Goal: Information Seeking & Learning: Find contact information

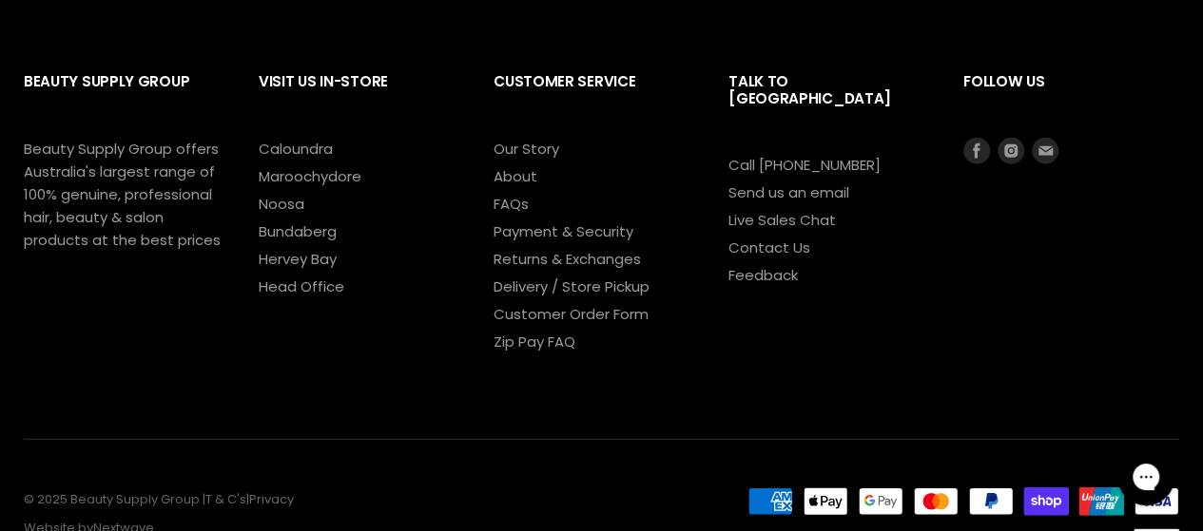
scroll to position [2297, 0]
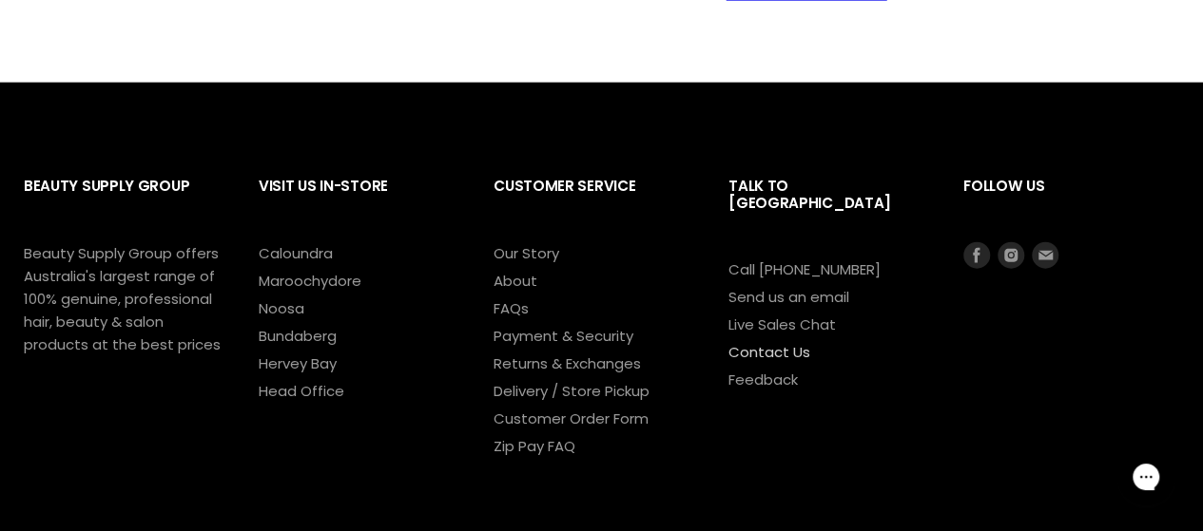
click at [774, 342] on link "Contact Us" at bounding box center [769, 352] width 82 height 20
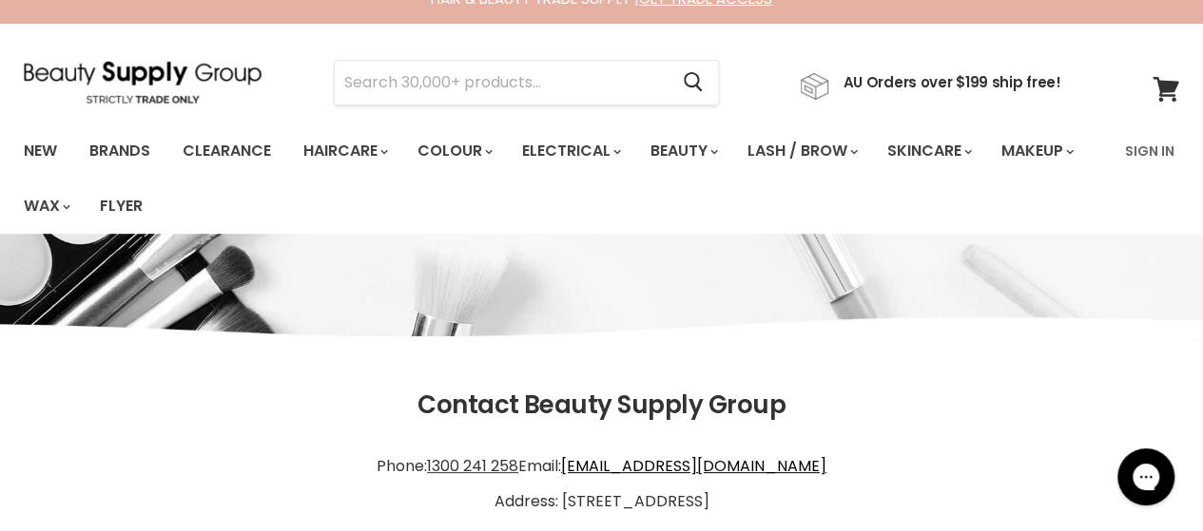
scroll to position [285, 0]
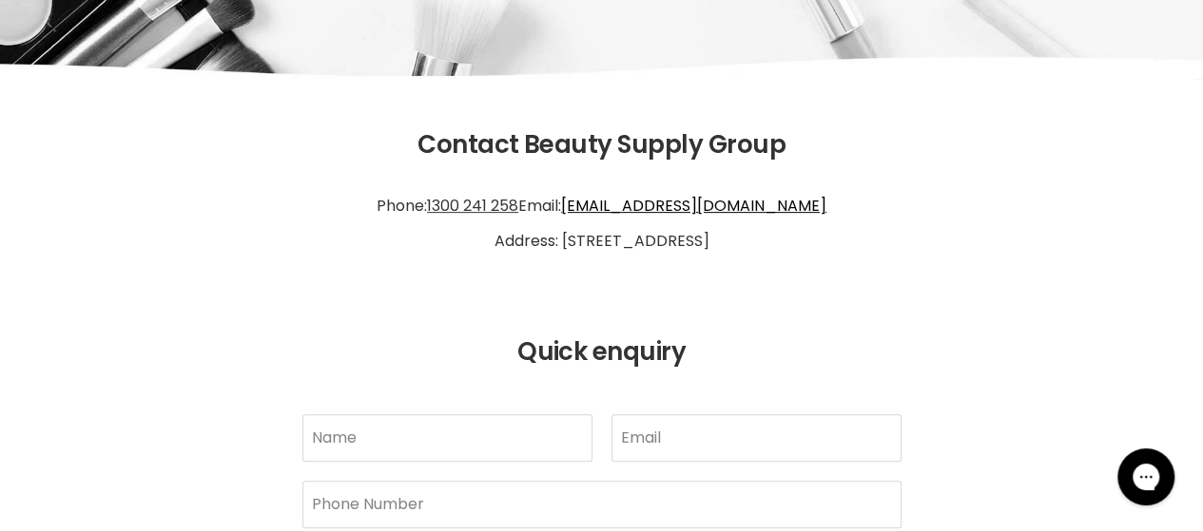
drag, startPoint x: 575, startPoint y: 201, endPoint x: 476, endPoint y: 198, distance: 98.9
click at [476, 198] on p "Phone: 1300 241 258 Email: info@bsghq.com.au Address: 60 Aerodrome Rd Maroochyd…" at bounding box center [601, 223] width 1155 height 87
copy tcxspan "1300 241 258"
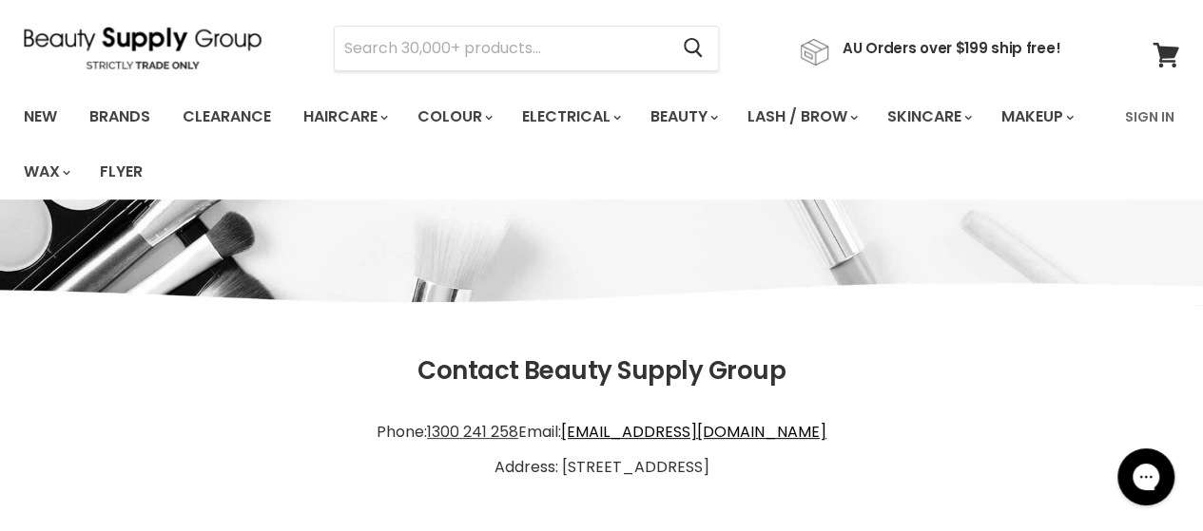
scroll to position [0, 0]
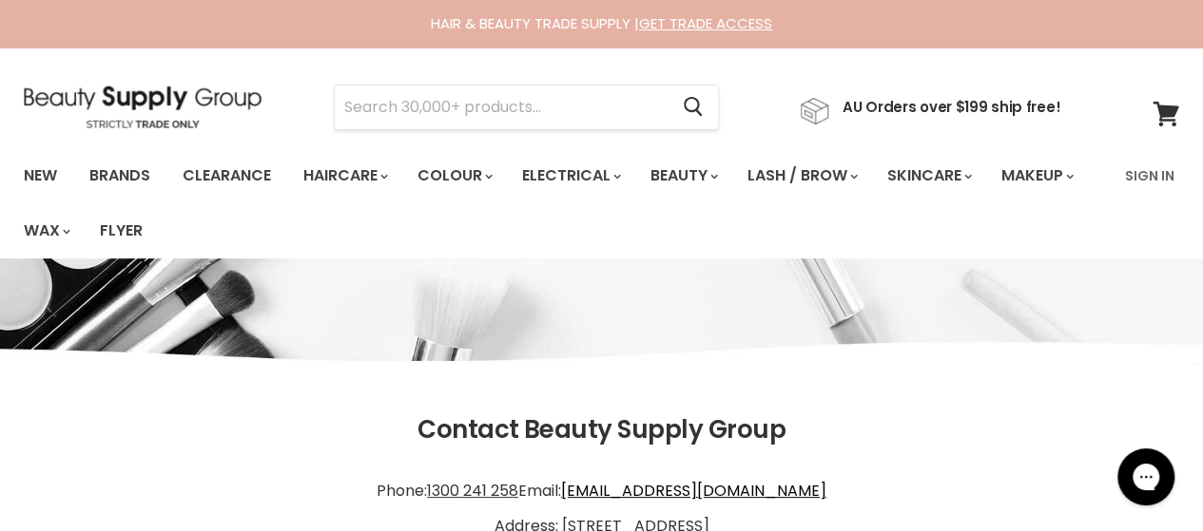
click at [184, 108] on img at bounding box center [143, 107] width 238 height 43
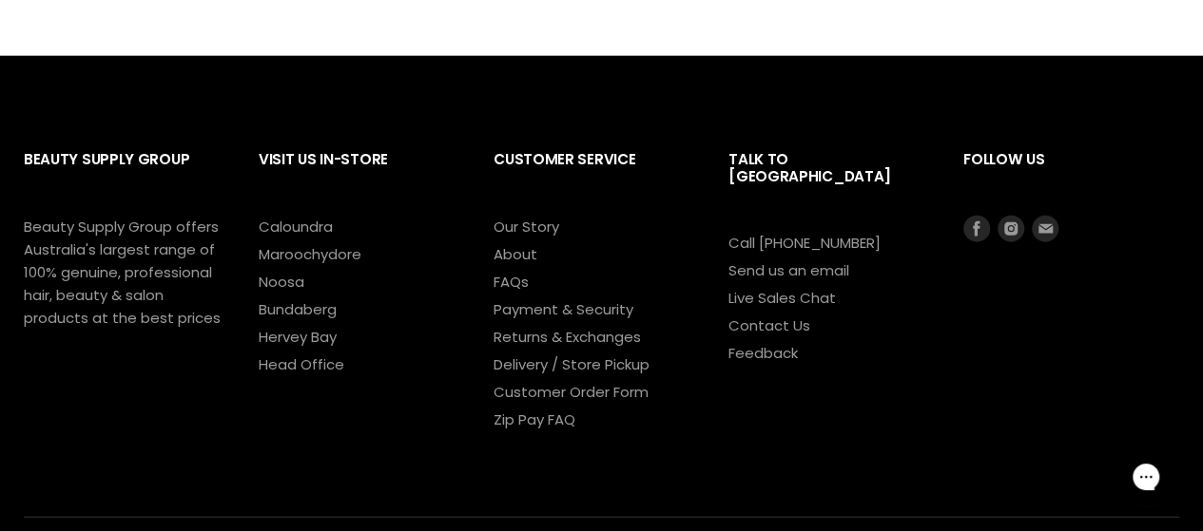
scroll to position [2487, 0]
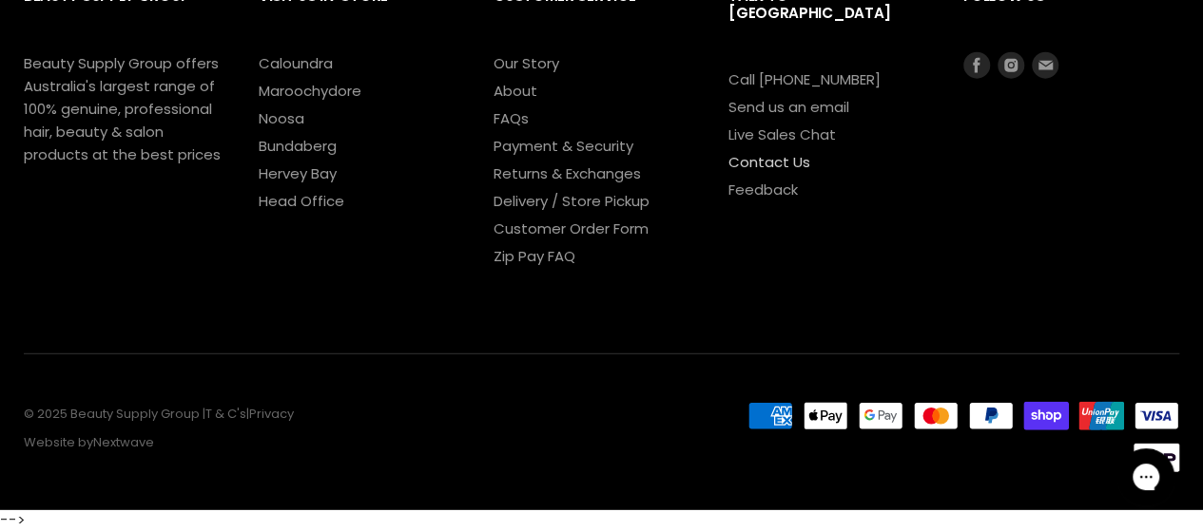
click at [764, 152] on link "Contact Us" at bounding box center [769, 162] width 82 height 20
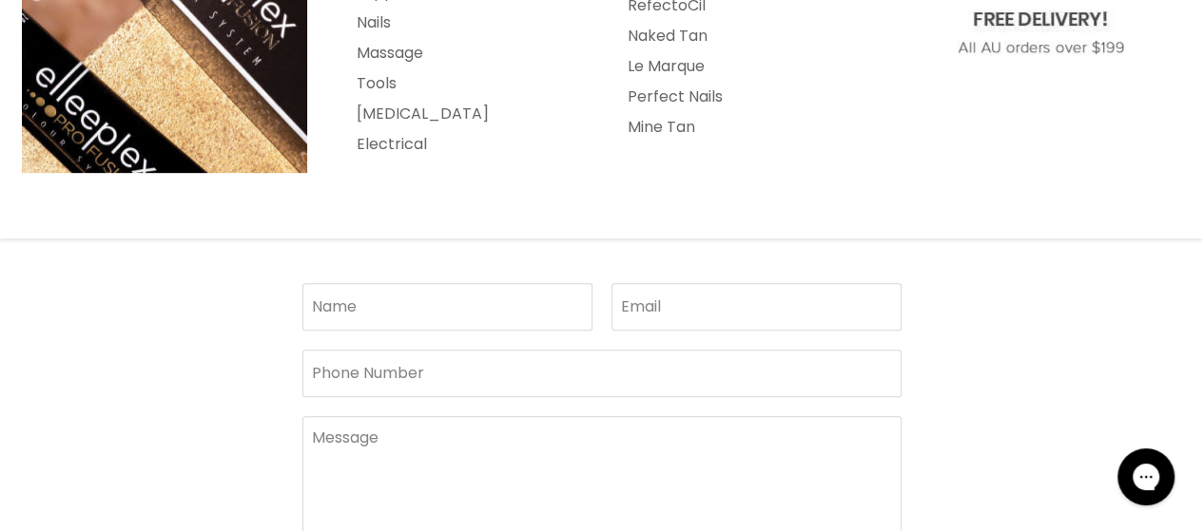
scroll to position [475, 0]
